Goal: Information Seeking & Learning: Learn about a topic

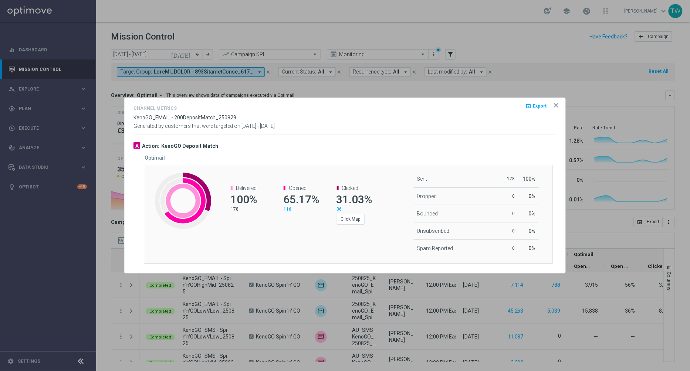
scroll to position [206, 0]
click at [349, 220] on button "Click Map" at bounding box center [351, 219] width 28 height 10
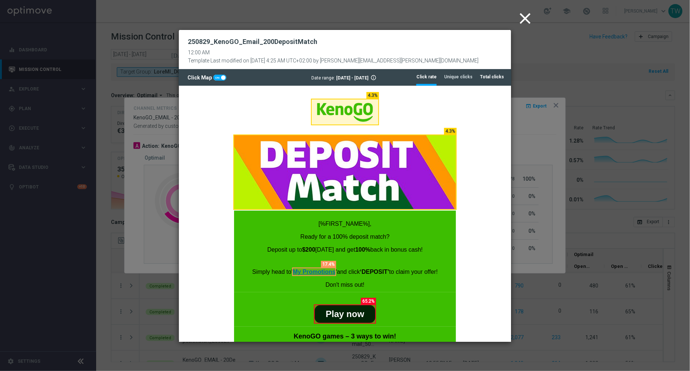
click at [489, 78] on tab-header "Total clicks" at bounding box center [492, 77] width 24 height 6
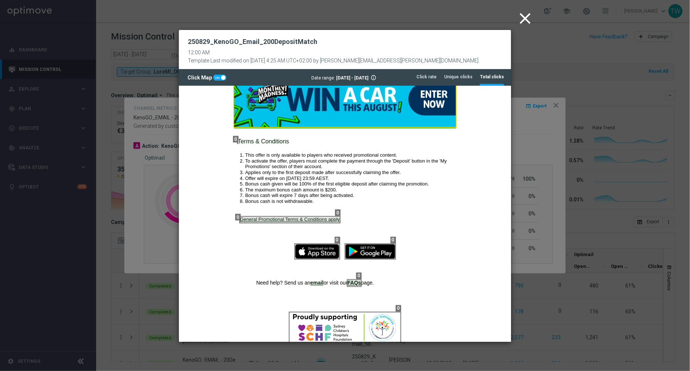
scroll to position [606, 0]
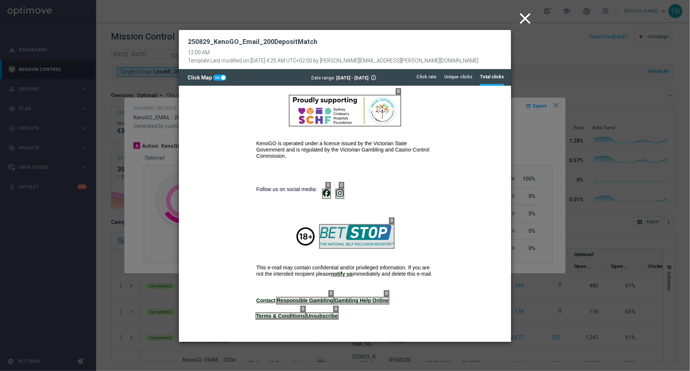
drag, startPoint x: 535, startPoint y: 21, endPoint x: 528, endPoint y: 21, distance: 6.7
click at [535, 21] on button "close" at bounding box center [526, 18] width 23 height 23
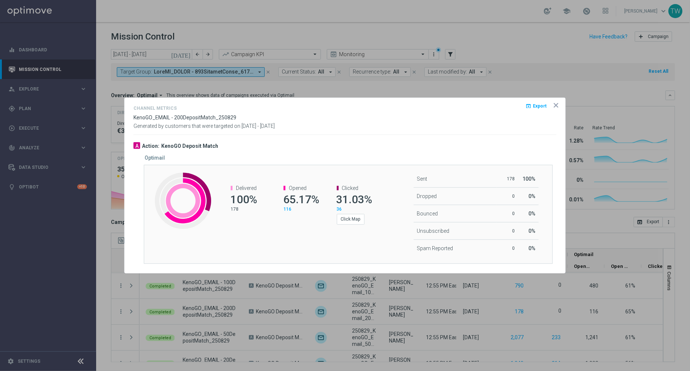
click at [528, 21] on div at bounding box center [345, 185] width 690 height 371
click at [560, 105] on opti-dialog-container "Channel Metrics open_in_browser Export KenoGO_EMAIL - 200DepositMatch_250829 Ge…" at bounding box center [345, 185] width 441 height 175
click at [556, 105] on icon "icon" at bounding box center [556, 105] width 7 height 7
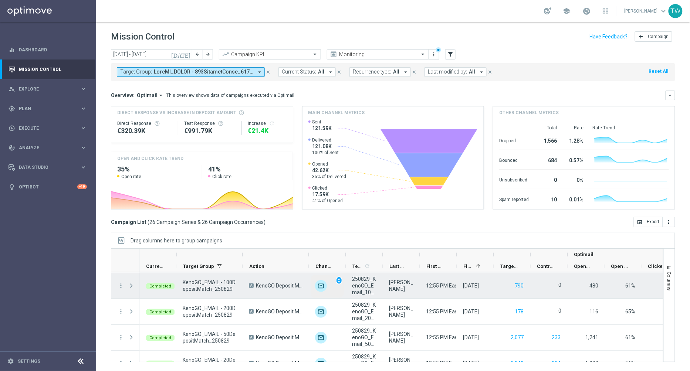
scroll to position [207, 0]
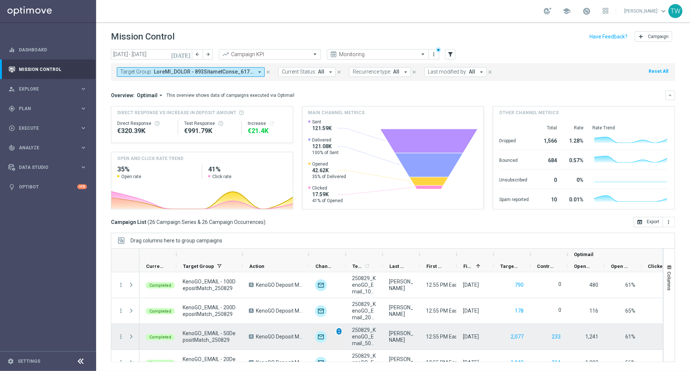
click at [339, 330] on span "unfold_more" at bounding box center [339, 331] width 5 height 5
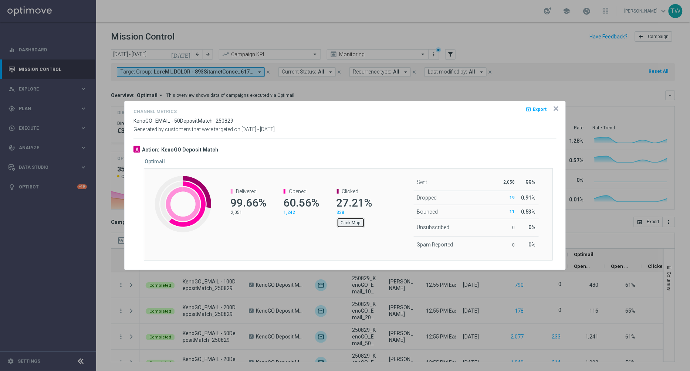
click at [344, 222] on button "Click Map" at bounding box center [351, 223] width 28 height 10
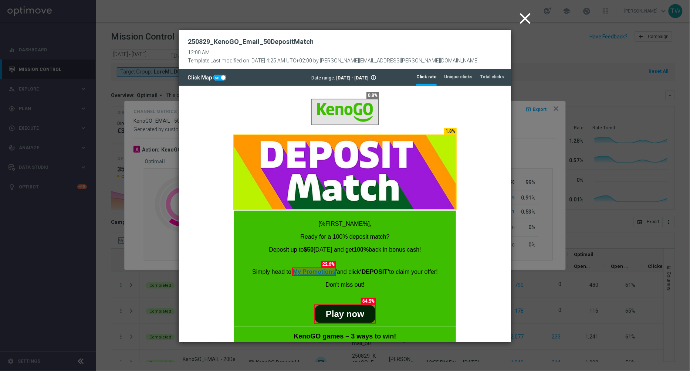
scroll to position [0, 0]
click at [495, 74] on tab-header "Total clicks" at bounding box center [492, 77] width 24 height 6
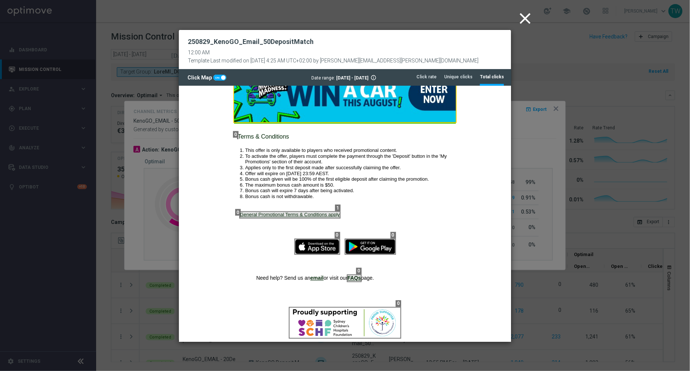
scroll to position [606, 0]
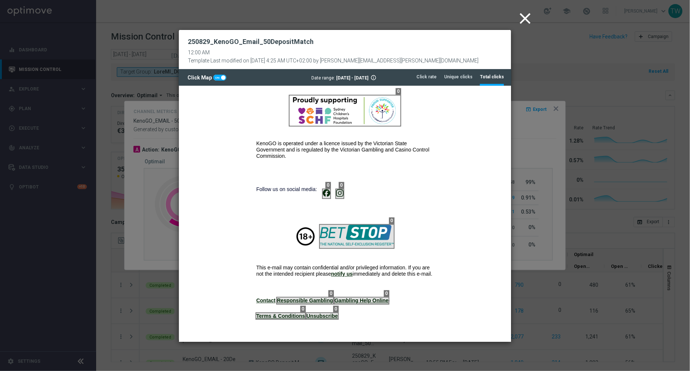
click at [525, 16] on icon "close" at bounding box center [525, 18] width 18 height 18
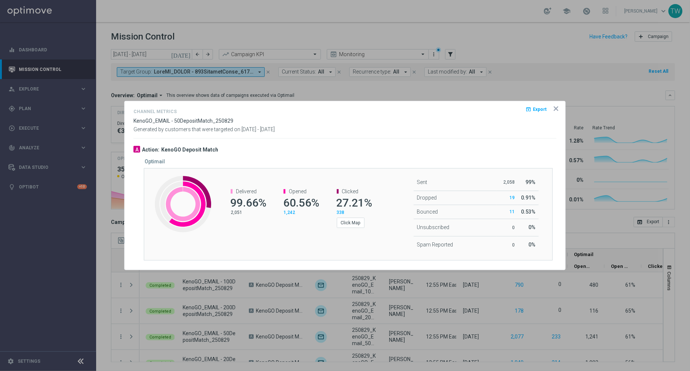
click at [556, 111] on icon "icon" at bounding box center [556, 108] width 7 height 7
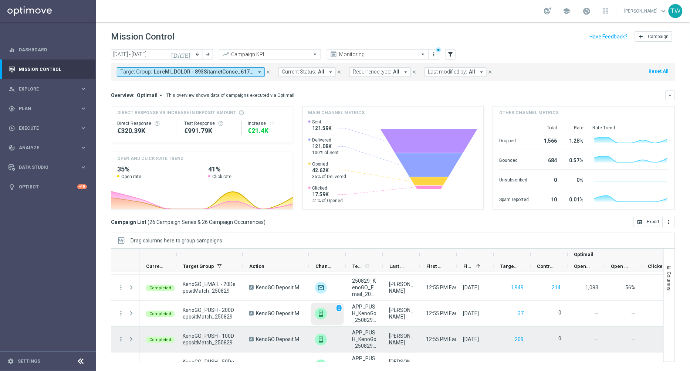
scroll to position [286, 0]
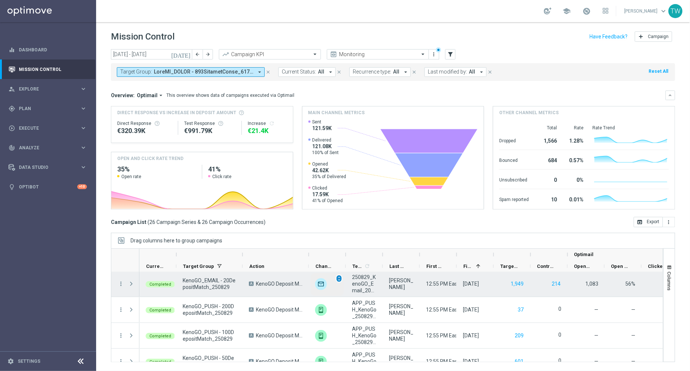
click at [338, 278] on span "unfold_more" at bounding box center [339, 278] width 5 height 5
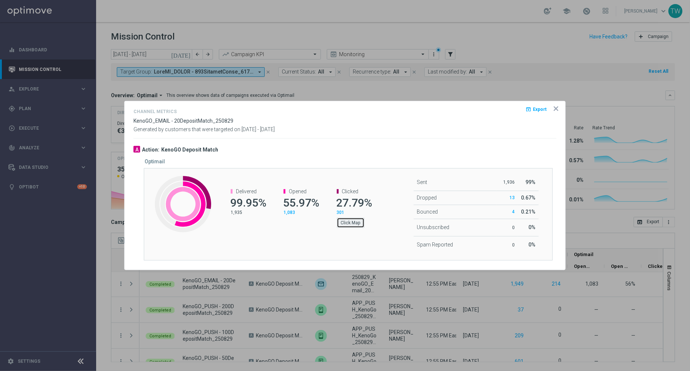
click at [348, 225] on button "Click Map" at bounding box center [351, 223] width 28 height 10
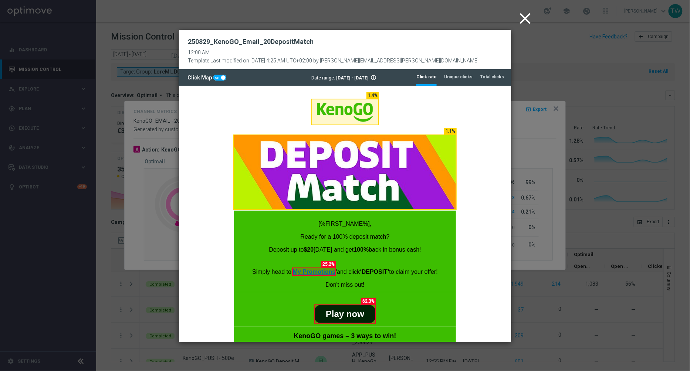
scroll to position [0, 0]
click at [493, 78] on tab-header "Total clicks" at bounding box center [492, 77] width 24 height 6
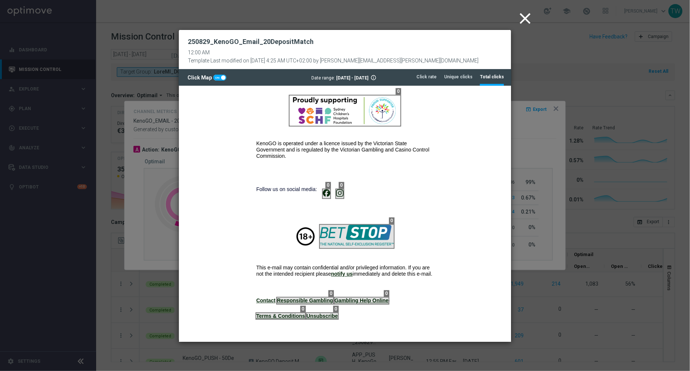
click at [525, 20] on icon "close" at bounding box center [525, 18] width 18 height 18
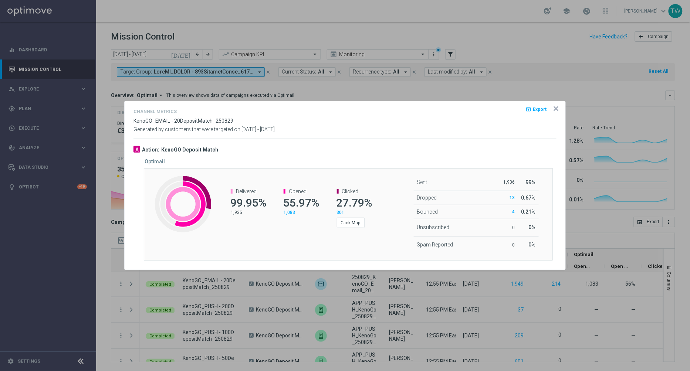
drag, startPoint x: 561, startPoint y: 108, endPoint x: 555, endPoint y: 109, distance: 6.7
click at [561, 108] on opti-dialog-container "Channel Metrics open_in_browser Export KenoGO_EMAIL - 20DepositMatch_250829 Gen…" at bounding box center [345, 185] width 441 height 169
click at [555, 109] on icon "icon" at bounding box center [556, 108] width 7 height 7
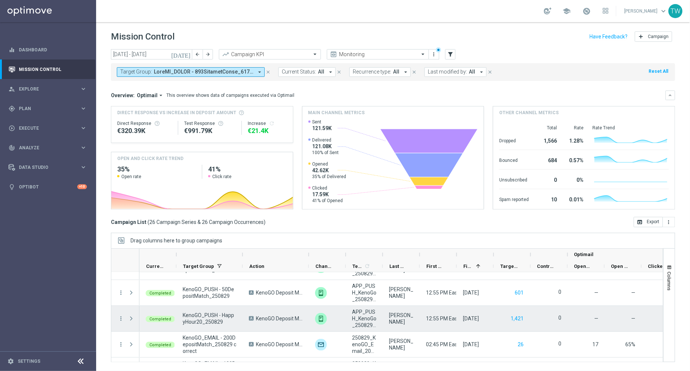
scroll to position [402, 0]
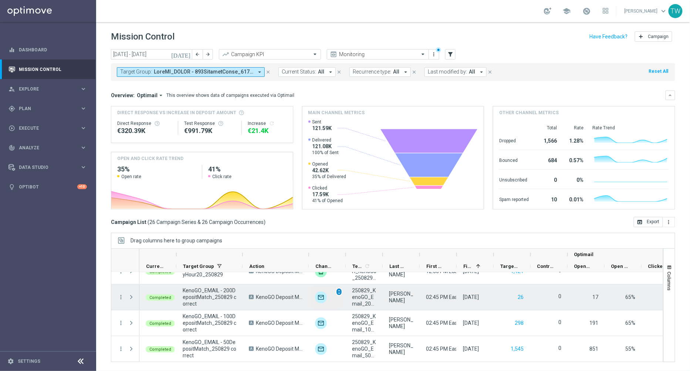
click at [337, 290] on span "unfold_more" at bounding box center [339, 292] width 5 height 5
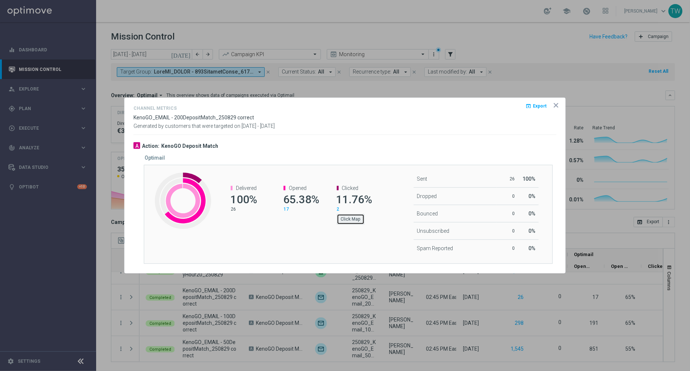
click at [346, 221] on button "Click Map" at bounding box center [351, 219] width 28 height 10
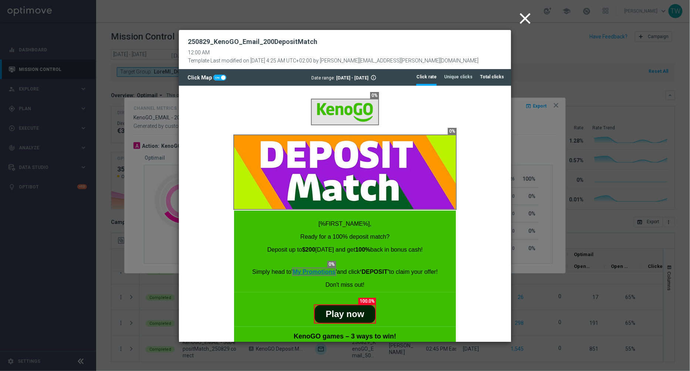
click at [489, 81] on li "Total clicks" at bounding box center [492, 77] width 24 height 16
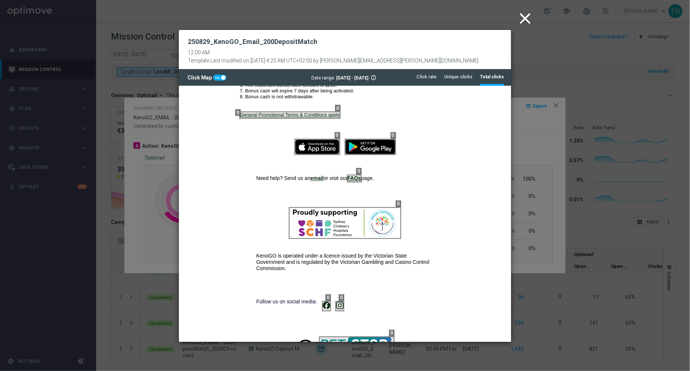
scroll to position [606, 0]
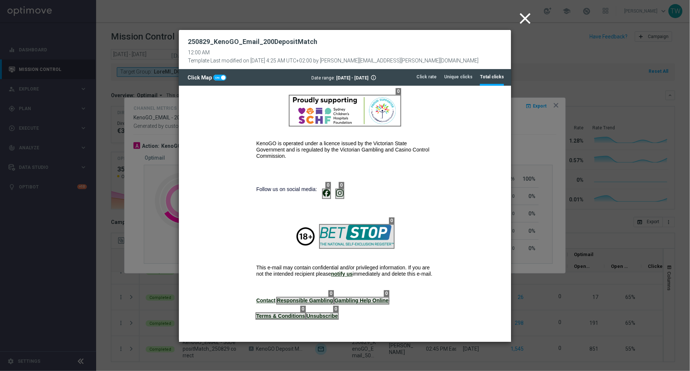
click at [523, 20] on icon "close" at bounding box center [525, 18] width 18 height 18
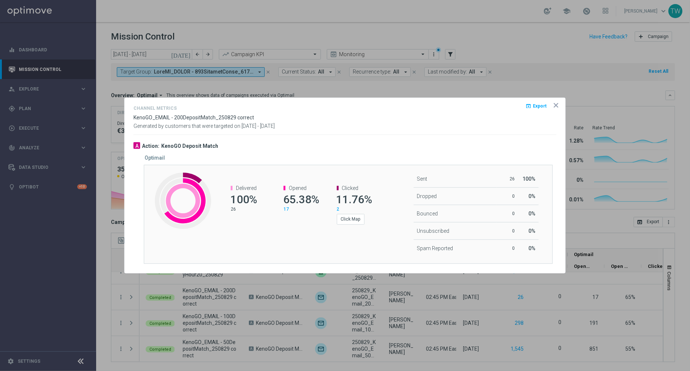
click at [528, 19] on div at bounding box center [345, 185] width 690 height 371
click at [556, 104] on icon "icon" at bounding box center [556, 105] width 7 height 7
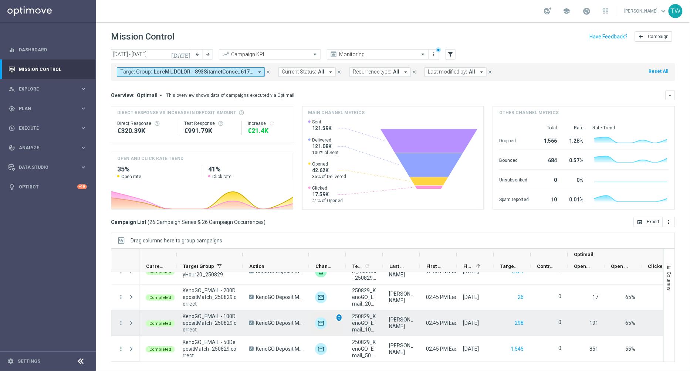
click at [340, 316] on span "unfold_more" at bounding box center [339, 318] width 5 height 5
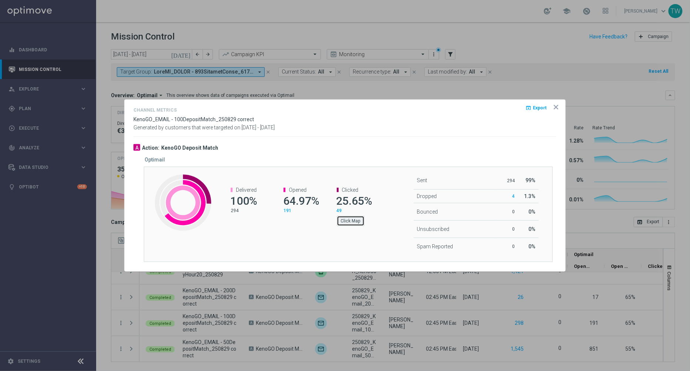
click at [349, 219] on button "Click Map" at bounding box center [351, 221] width 28 height 10
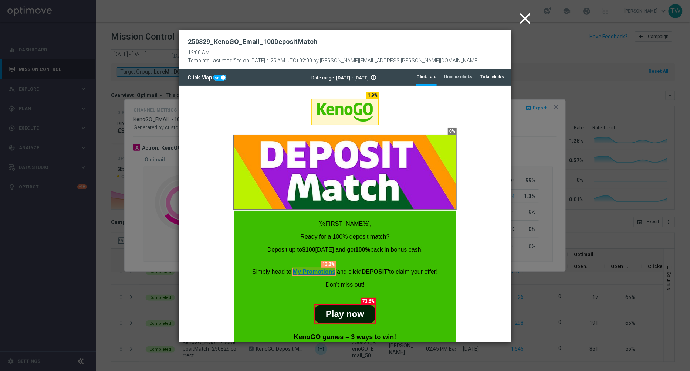
click at [494, 77] on tab-header "Total clicks" at bounding box center [492, 77] width 24 height 6
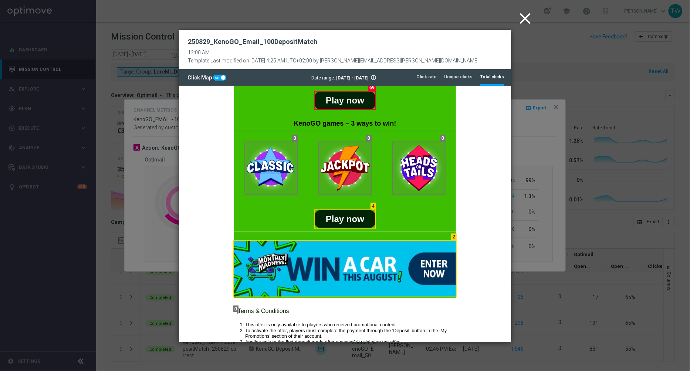
scroll to position [607, 0]
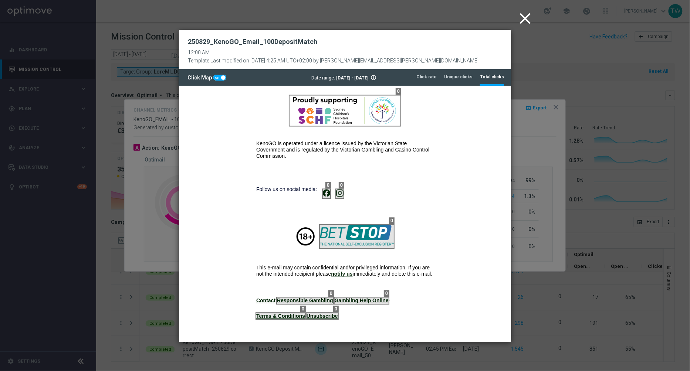
click at [524, 14] on icon "close" at bounding box center [525, 18] width 18 height 18
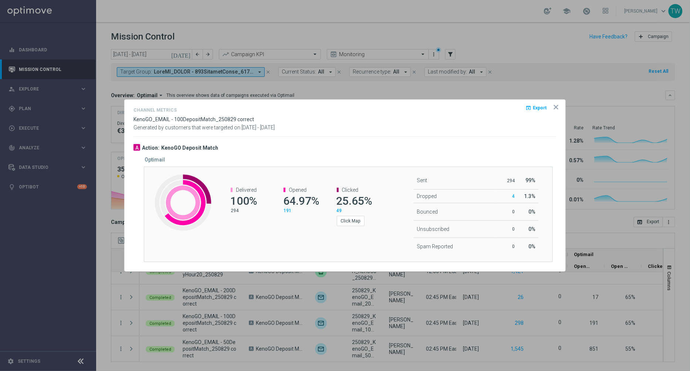
click at [525, 21] on div at bounding box center [345, 185] width 690 height 371
click at [558, 104] on icon "icon" at bounding box center [556, 107] width 7 height 7
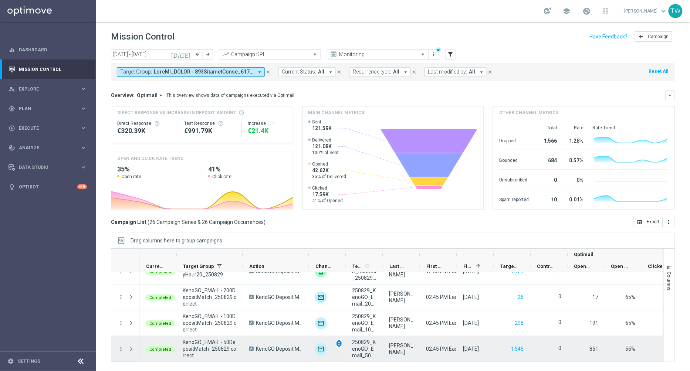
click at [339, 343] on span "unfold_more" at bounding box center [339, 343] width 5 height 5
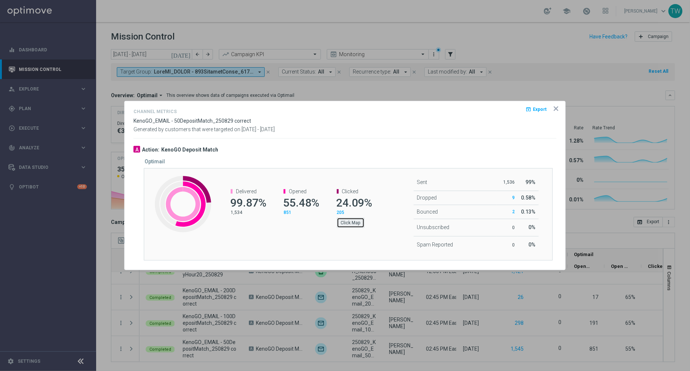
click at [348, 226] on button "Click Map" at bounding box center [351, 223] width 28 height 10
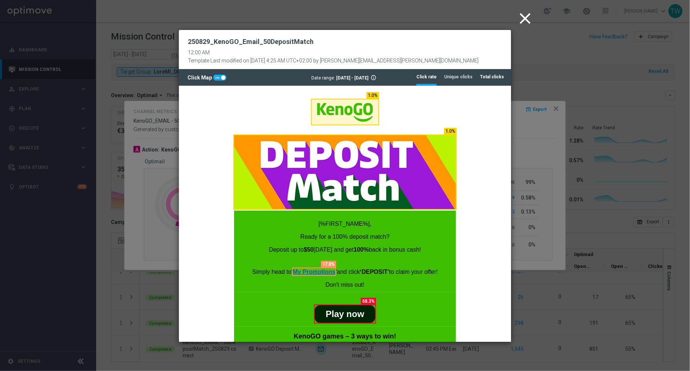
drag, startPoint x: 494, startPoint y: 80, endPoint x: 491, endPoint y: 84, distance: 5.6
click at [494, 79] on tab-header "Total clicks" at bounding box center [492, 77] width 24 height 6
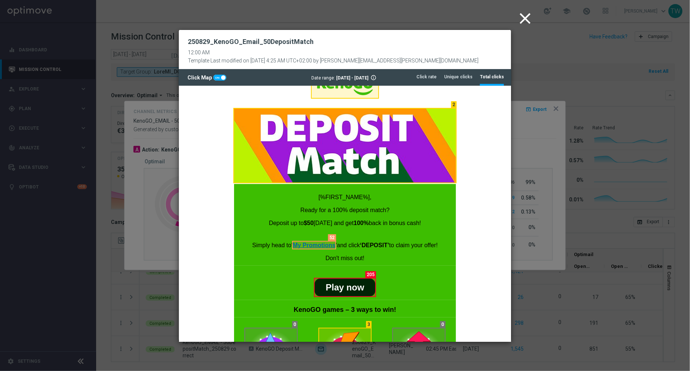
scroll to position [606, 0]
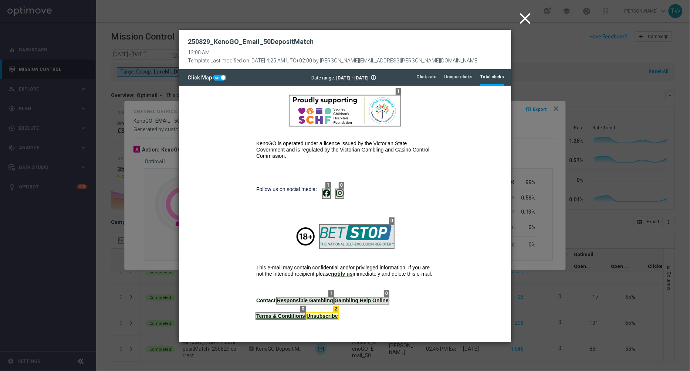
click at [523, 20] on icon "close" at bounding box center [525, 18] width 18 height 18
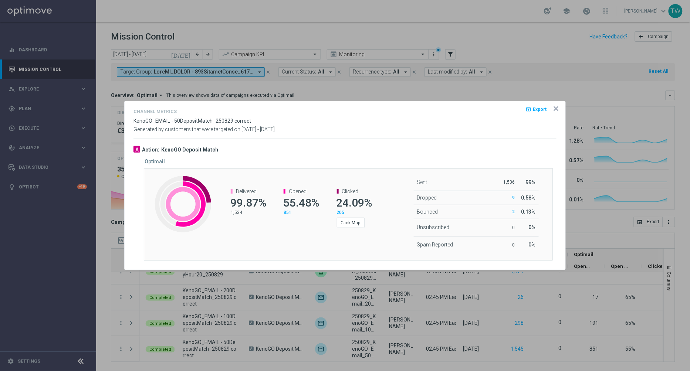
click at [557, 108] on icon "icon" at bounding box center [557, 109] width 4 height 4
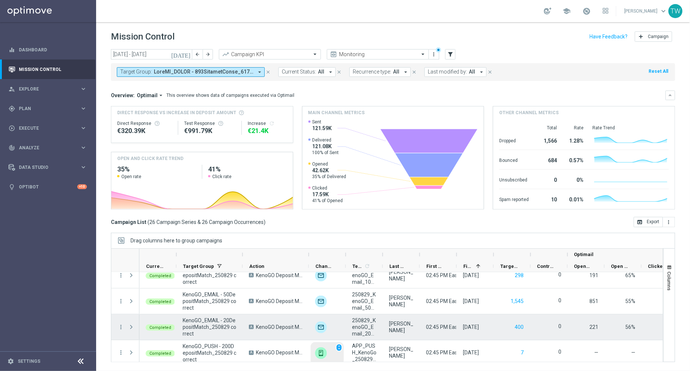
scroll to position [453, 0]
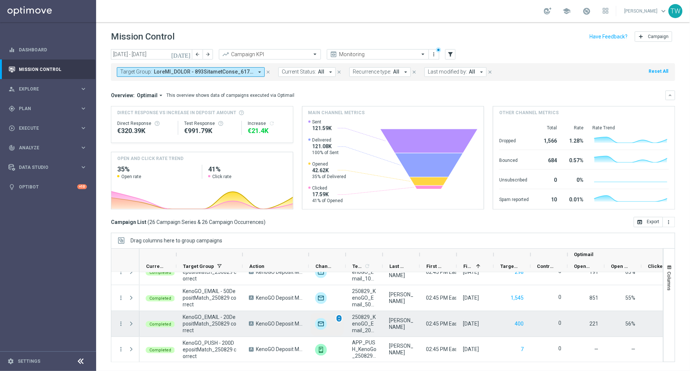
click at [340, 318] on span "unfold_more" at bounding box center [339, 318] width 5 height 5
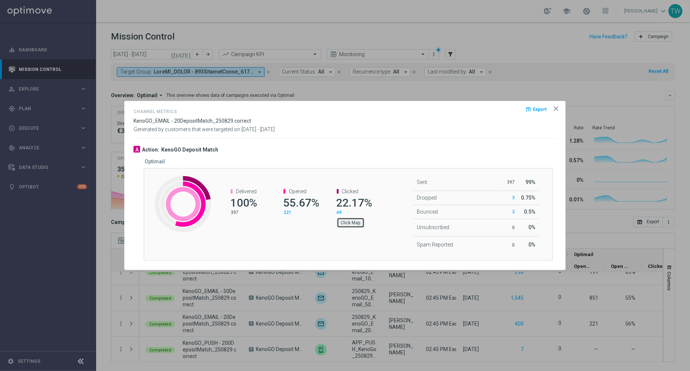
click at [350, 226] on button "Click Map" at bounding box center [351, 223] width 28 height 10
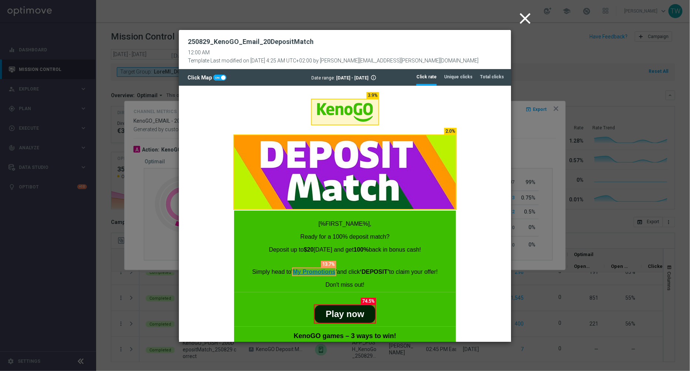
scroll to position [0, 0]
click at [498, 82] on li "Total clicks" at bounding box center [492, 77] width 24 height 16
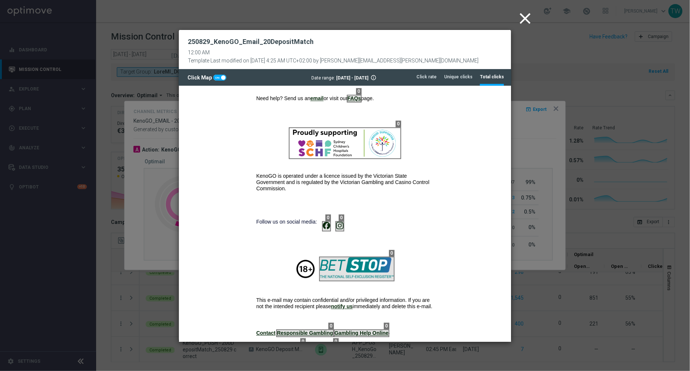
scroll to position [605, 0]
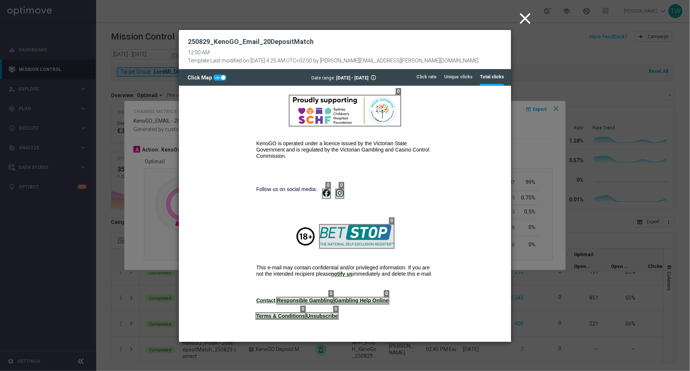
click at [525, 16] on icon "close" at bounding box center [525, 18] width 18 height 18
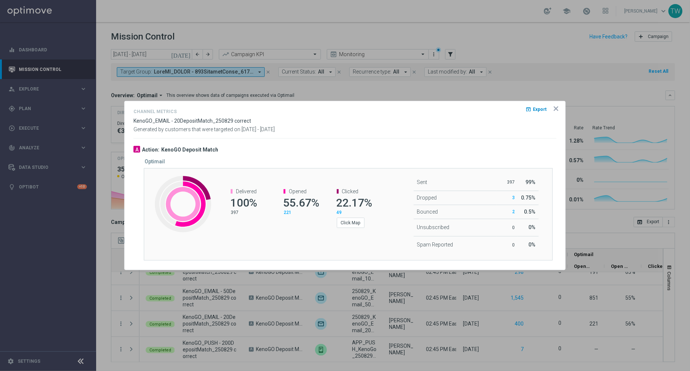
drag, startPoint x: 555, startPoint y: 110, endPoint x: 543, endPoint y: 108, distance: 11.5
click at [553, 110] on opti-dialog-container "Channel Metrics open_in_browser Export KenoGO_EMAIL - 20DepositMatch_250829 cor…" at bounding box center [345, 185] width 441 height 169
drag, startPoint x: 555, startPoint y: 108, endPoint x: 550, endPoint y: 113, distance: 6.8
click at [555, 108] on icon "icon" at bounding box center [557, 109] width 4 height 4
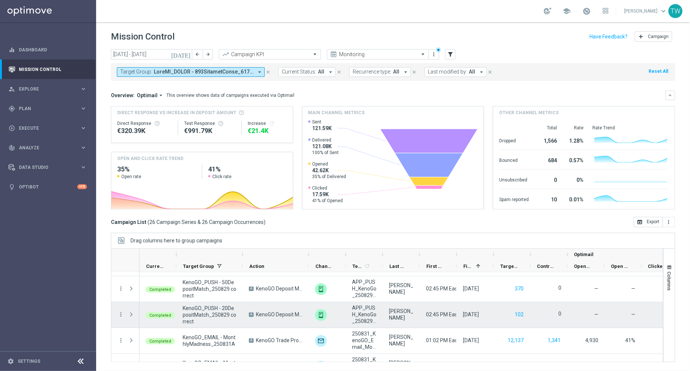
scroll to position [583, 0]
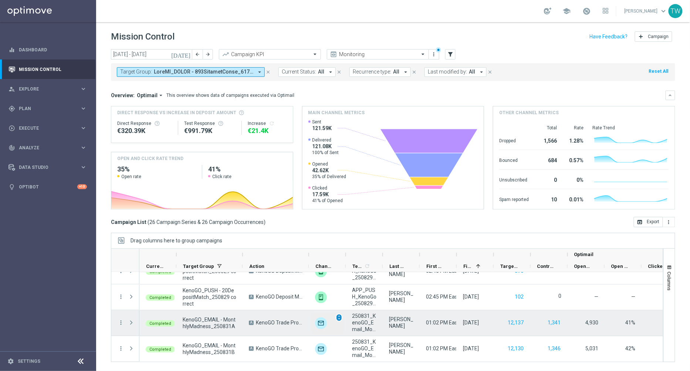
click at [339, 317] on span "unfold_more" at bounding box center [339, 318] width 5 height 5
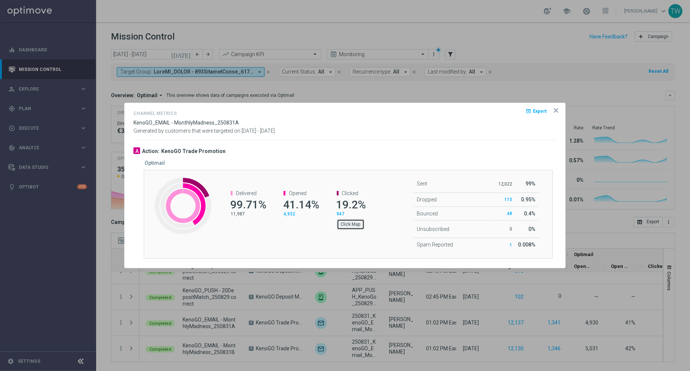
click at [354, 224] on button "Click Map" at bounding box center [351, 224] width 28 height 10
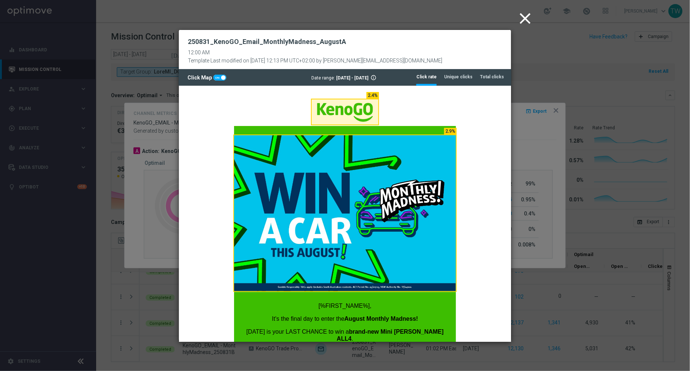
scroll to position [0, 0]
click at [489, 79] on tab-header "Total clicks" at bounding box center [492, 77] width 24 height 6
click at [549, 146] on modal-container "close 250831_KenoGO_Email_MonthlyMadness_AugustA 12:00 AM Template Last modifie…" at bounding box center [345, 185] width 690 height 371
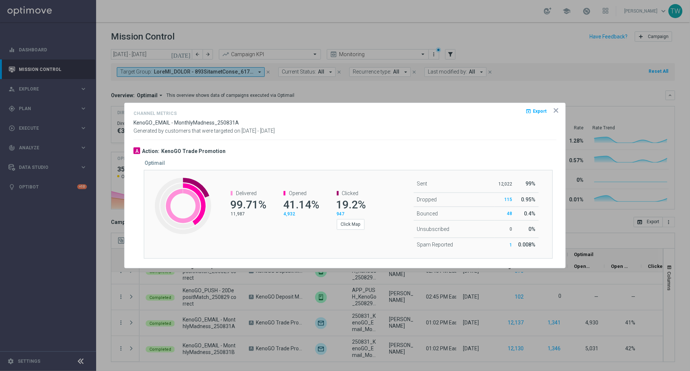
click at [556, 111] on icon "icon" at bounding box center [557, 111] width 4 height 4
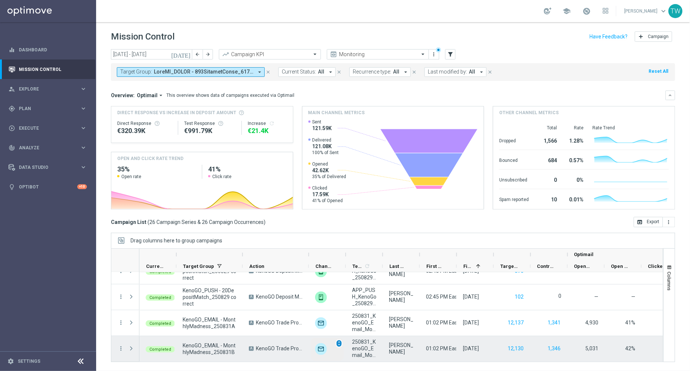
click at [338, 343] on span "unfold_more" at bounding box center [339, 343] width 5 height 5
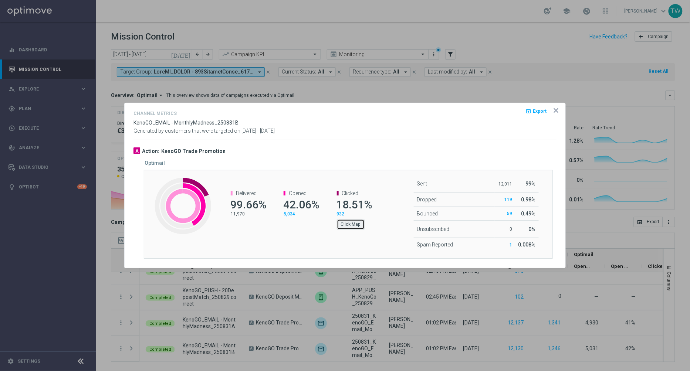
click at [349, 223] on button "Click Map" at bounding box center [351, 224] width 28 height 10
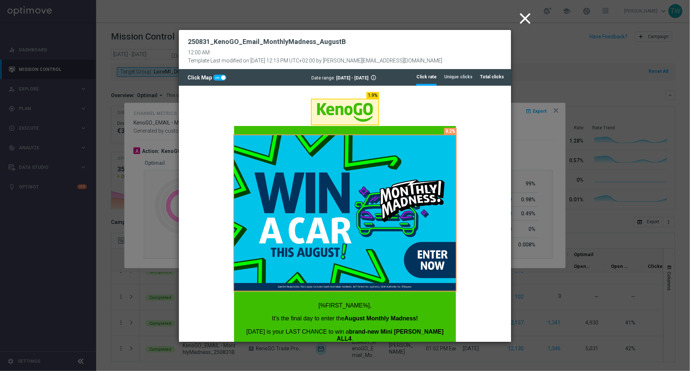
click at [488, 82] on li "Total clicks" at bounding box center [492, 77] width 24 height 16
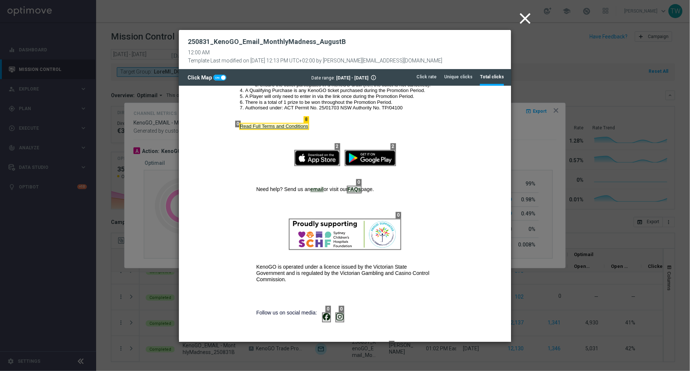
scroll to position [616, 0]
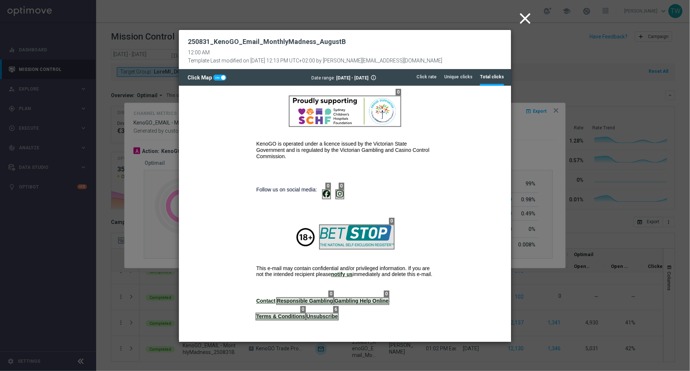
click at [524, 18] on icon "close" at bounding box center [525, 18] width 18 height 18
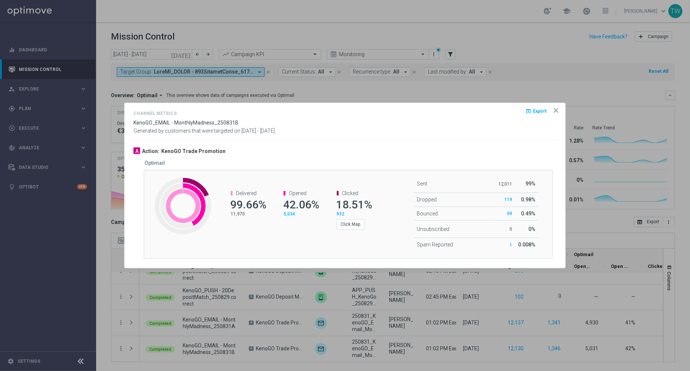
click at [556, 111] on icon "icon" at bounding box center [557, 111] width 4 height 4
